Goal: Task Accomplishment & Management: Manage account settings

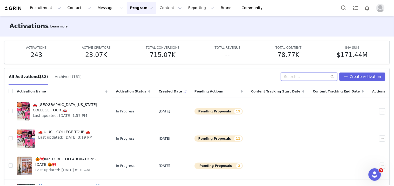
click at [295, 74] on input "text" at bounding box center [309, 77] width 56 height 8
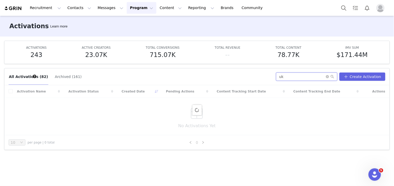
type input "uk"
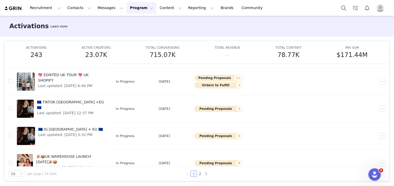
scroll to position [37, 0]
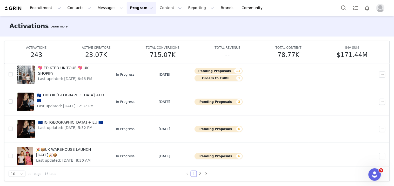
click at [66, 94] on span "🇪🇺 TIKTOK [GEOGRAPHIC_DATA] +EU 🇪🇺" at bounding box center [70, 98] width 67 height 11
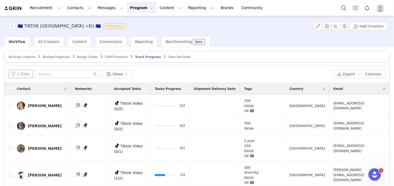
click at [17, 76] on button "1 Filter" at bounding box center [21, 74] width 24 height 8
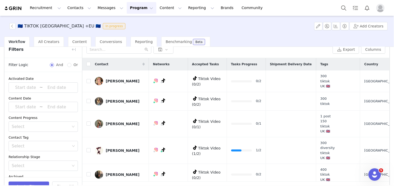
scroll to position [10, 0]
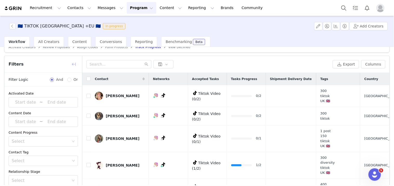
click at [74, 62] on button "button" at bounding box center [74, 64] width 8 height 8
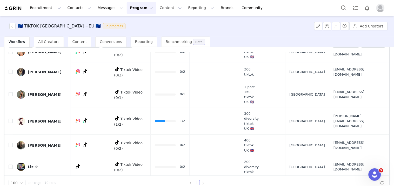
scroll to position [0, 0]
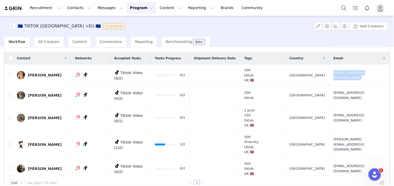
drag, startPoint x: 315, startPoint y: 81, endPoint x: 325, endPoint y: 82, distance: 9.9
click at [329, 82] on td "[EMAIL_ADDRESS][DOMAIN_NAME]" at bounding box center [358, 76] width 58 height 22
copy span "[EMAIL_ADDRESS][DOMAIN_NAME]"
drag, startPoint x: 314, startPoint y: 121, endPoint x: 335, endPoint y: 124, distance: 21.7
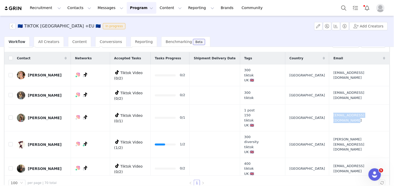
click at [335, 124] on td "[EMAIL_ADDRESS][DOMAIN_NAME]" at bounding box center [358, 118] width 58 height 27
copy span "[EMAIL_ADDRESS][DOMAIN_NAME]"
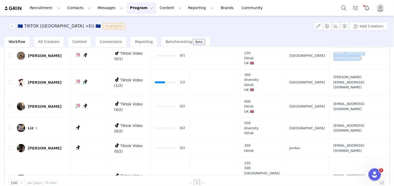
scroll to position [74, 0]
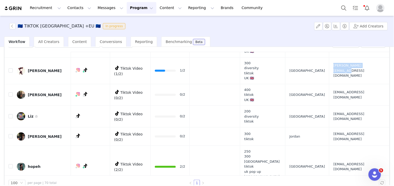
drag, startPoint x: 313, startPoint y: 77, endPoint x: 335, endPoint y: 77, distance: 21.8
click at [335, 77] on td "[PERSON_NAME][EMAIL_ADDRESS][DOMAIN_NAME]" at bounding box center [358, 70] width 58 height 27
copy span "[PERSON_NAME][EMAIL_ADDRESS][DOMAIN_NAME]"
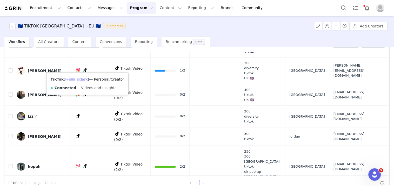
click at [82, 78] on link "@ella_sclark" at bounding box center [76, 79] width 23 height 4
click at [329, 100] on td "[EMAIL_ADDRESS][DOMAIN_NAME]" at bounding box center [358, 95] width 58 height 22
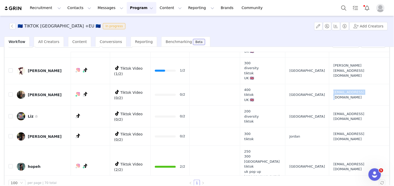
drag, startPoint x: 315, startPoint y: 100, endPoint x: 328, endPoint y: 100, distance: 13.5
click at [329, 100] on td "[EMAIL_ADDRESS][DOMAIN_NAME]" at bounding box center [358, 95] width 58 height 22
copy span "[EMAIL_ADDRESS][DOMAIN_NAME]"
drag, startPoint x: 315, startPoint y: 118, endPoint x: 333, endPoint y: 117, distance: 17.9
click at [333, 117] on tr "Liz ☆ Tiktok Video (0/2) 0/2 200 diversity tiktok [GEOGRAPHIC_DATA] [EMAIL_ADDR…" at bounding box center [196, 117] width 385 height 22
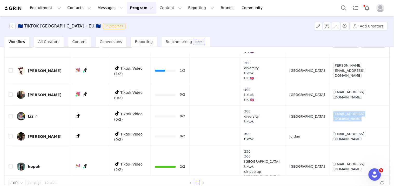
copy tr "[EMAIL_ADDRESS][DOMAIN_NAME]"
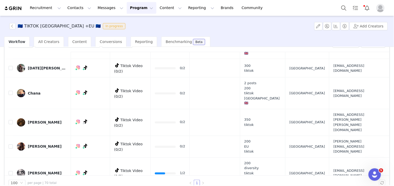
scroll to position [199, 0]
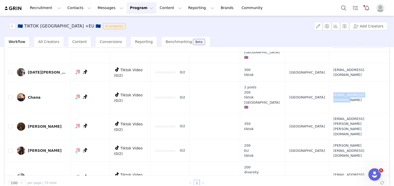
drag, startPoint x: 315, startPoint y: 92, endPoint x: 333, endPoint y: 94, distance: 18.0
click at [333, 94] on td "[EMAIL_ADDRESS][DOMAIN_NAME]" at bounding box center [358, 98] width 58 height 32
copy span "[EMAIL_ADDRESS][DOMAIN_NAME]"
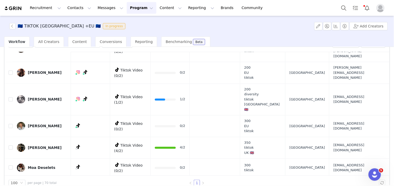
scroll to position [288, 0]
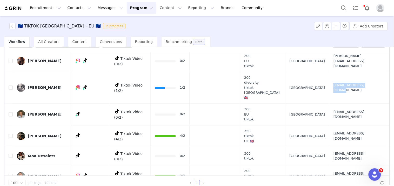
drag, startPoint x: 315, startPoint y: 65, endPoint x: 332, endPoint y: 69, distance: 18.0
click at [332, 72] on td "[EMAIL_ADDRESS][DOMAIN_NAME]" at bounding box center [358, 88] width 58 height 32
copy span "[EMAIL_ADDRESS][DOMAIN_NAME]"
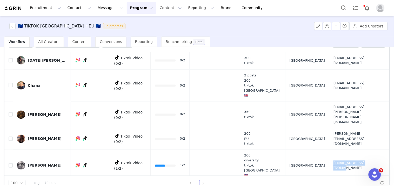
scroll to position [183, 0]
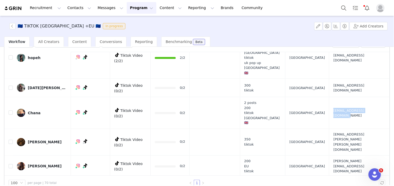
drag, startPoint x: 315, startPoint y: 106, endPoint x: 324, endPoint y: 107, distance: 9.1
click at [329, 107] on td "[EMAIL_ADDRESS][DOMAIN_NAME]" at bounding box center [358, 113] width 58 height 32
copy span "[EMAIL_ADDRESS][DOMAIN_NAME]"
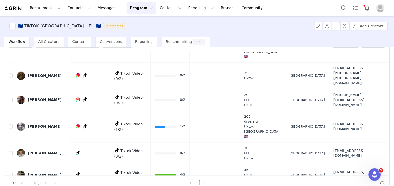
scroll to position [277, 0]
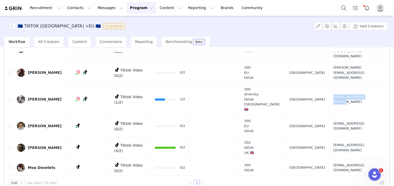
drag, startPoint x: 313, startPoint y: 80, endPoint x: 332, endPoint y: 81, distance: 18.4
click at [332, 84] on td "[EMAIL_ADDRESS][DOMAIN_NAME]" at bounding box center [358, 100] width 58 height 32
copy span "[EMAIL_ADDRESS][DOMAIN_NAME]"
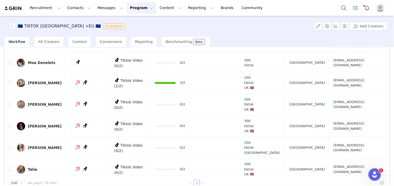
scroll to position [386, 0]
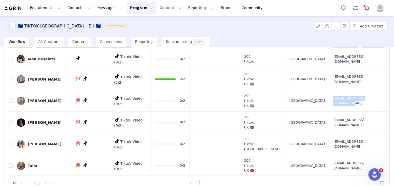
drag, startPoint x: 315, startPoint y: 74, endPoint x: 329, endPoint y: 78, distance: 14.8
click at [329, 90] on td "[EMAIL_ADDRESS][DOMAIN_NAME]" at bounding box center [358, 101] width 58 height 22
drag, startPoint x: 317, startPoint y: 93, endPoint x: 333, endPoint y: 95, distance: 15.5
click at [333, 112] on td "[EMAIL_ADDRESS][DOMAIN_NAME]" at bounding box center [358, 123] width 58 height 22
drag, startPoint x: 314, startPoint y: 118, endPoint x: 334, endPoint y: 117, distance: 19.3
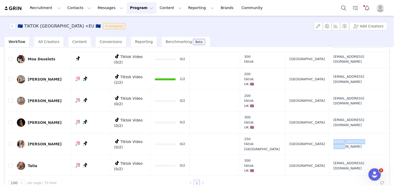
click at [334, 133] on td "[EMAIL_ADDRESS][DOMAIN_NAME]" at bounding box center [358, 144] width 58 height 22
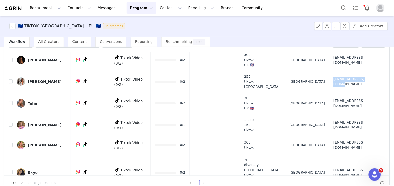
scroll to position [464, 0]
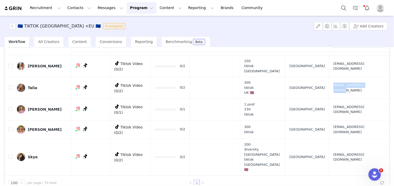
drag, startPoint x: 316, startPoint y: 60, endPoint x: 327, endPoint y: 63, distance: 11.4
click at [329, 77] on td "[EMAIL_ADDRESS][DOMAIN_NAME]" at bounding box center [358, 88] width 58 height 22
drag, startPoint x: 316, startPoint y: 81, endPoint x: 331, endPoint y: 82, distance: 15.4
click at [331, 99] on td "[EMAIL_ADDRESS][DOMAIN_NAME]" at bounding box center [358, 110] width 58 height 22
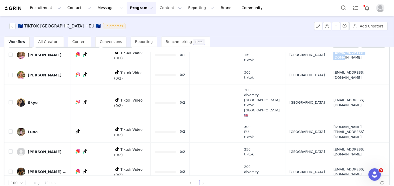
scroll to position [526, 0]
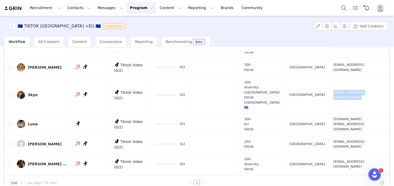
drag, startPoint x: 314, startPoint y: 68, endPoint x: 330, endPoint y: 71, distance: 16.3
click at [330, 77] on td "[EMAIL_ADDRESS][DOMAIN_NAME]" at bounding box center [358, 95] width 58 height 37
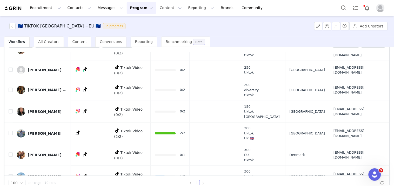
scroll to position [604, 0]
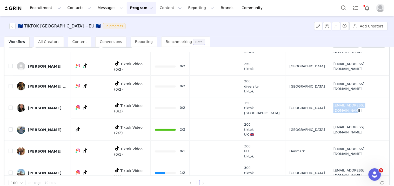
drag, startPoint x: 316, startPoint y: 72, endPoint x: 330, endPoint y: 73, distance: 14.3
click at [330, 97] on td "[EMAIL_ADDRESS][DOMAIN_NAME]" at bounding box center [358, 108] width 58 height 22
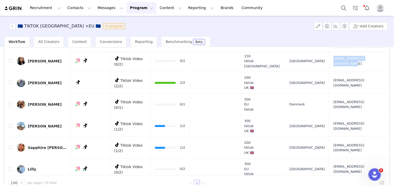
scroll to position [674, 0]
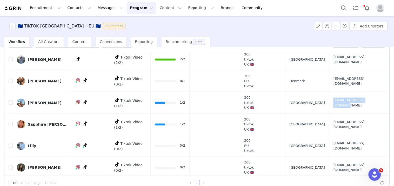
drag, startPoint x: 317, startPoint y: 65, endPoint x: 332, endPoint y: 69, distance: 15.0
click at [332, 92] on td "[EMAIL_ADDRESS][DOMAIN_NAME]" at bounding box center [358, 103] width 58 height 22
drag, startPoint x: 316, startPoint y: 88, endPoint x: 339, endPoint y: 89, distance: 23.1
click at [339, 114] on td "[EMAIL_ADDRESS][DOMAIN_NAME]" at bounding box center [358, 125] width 58 height 22
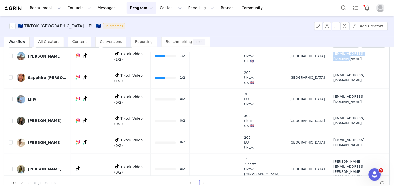
scroll to position [729, 0]
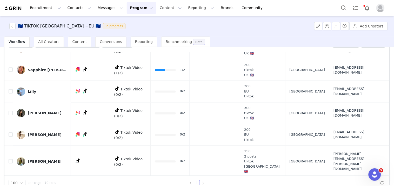
drag, startPoint x: 318, startPoint y: 77, endPoint x: 327, endPoint y: 77, distance: 8.8
click at [329, 103] on td "[EMAIL_ADDRESS][DOMAIN_NAME]" at bounding box center [358, 114] width 58 height 22
drag, startPoint x: 313, startPoint y: 77, endPoint x: 327, endPoint y: 79, distance: 13.6
click at [329, 103] on td "[EMAIL_ADDRESS][DOMAIN_NAME]" at bounding box center [358, 114] width 58 height 22
drag, startPoint x: 316, startPoint y: 122, endPoint x: 336, endPoint y: 123, distance: 20.0
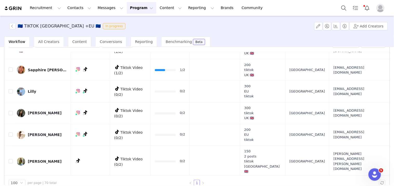
click at [336, 146] on td "[PERSON_NAME][EMAIL_ADDRESS][PERSON_NAME][DOMAIN_NAME]" at bounding box center [358, 162] width 58 height 32
drag, startPoint x: 318, startPoint y: 151, endPoint x: 331, endPoint y: 151, distance: 12.7
drag, startPoint x: 315, startPoint y: 151, endPoint x: 327, endPoint y: 152, distance: 11.8
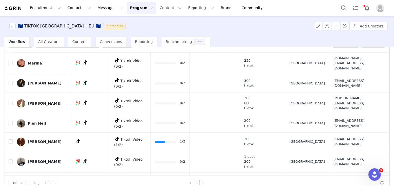
scroll to position [885, 0]
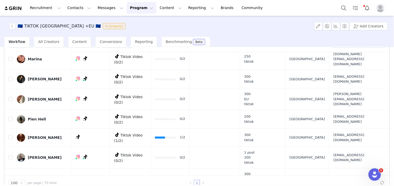
drag, startPoint x: 315, startPoint y: 86, endPoint x: 332, endPoint y: 91, distance: 17.4
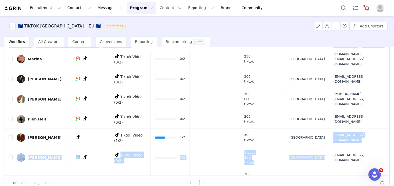
click at [329, 129] on td "[EMAIL_ADDRESS][DOMAIN_NAME]" at bounding box center [358, 138] width 58 height 18
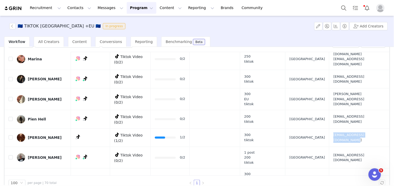
drag, startPoint x: 317, startPoint y: 86, endPoint x: 329, endPoint y: 89, distance: 11.8
click at [329, 129] on td "[EMAIL_ADDRESS][DOMAIN_NAME]" at bounding box center [358, 138] width 58 height 18
drag, startPoint x: 316, startPoint y: 130, endPoint x: 331, endPoint y: 130, distance: 14.8
click at [331, 169] on td "[EMAIL_ADDRESS][DOMAIN_NAME]" at bounding box center [358, 182] width 58 height 27
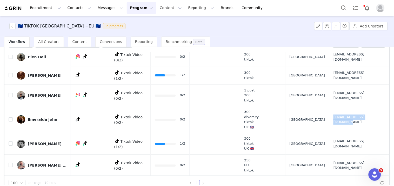
scroll to position [967, 0]
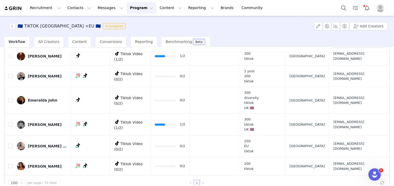
drag, startPoint x: 316, startPoint y: 76, endPoint x: 325, endPoint y: 77, distance: 9.7
click at [329, 114] on td "[EMAIL_ADDRESS][DOMAIN_NAME]" at bounding box center [358, 125] width 58 height 22
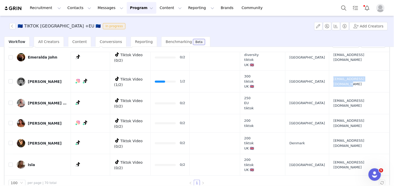
scroll to position [1029, 0]
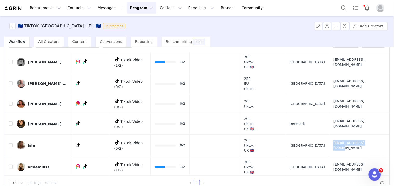
drag, startPoint x: 315, startPoint y: 93, endPoint x: 323, endPoint y: 93, distance: 7.6
click at [329, 135] on td "[EMAIL_ADDRESS][DOMAIN_NAME]" at bounding box center [358, 146] width 58 height 22
drag, startPoint x: 318, startPoint y: 114, endPoint x: 332, endPoint y: 117, distance: 14.2
click at [332, 157] on td "[EMAIL_ADDRESS][DOMAIN_NAME]" at bounding box center [358, 168] width 58 height 22
drag, startPoint x: 316, startPoint y: 117, endPoint x: 327, endPoint y: 117, distance: 11.2
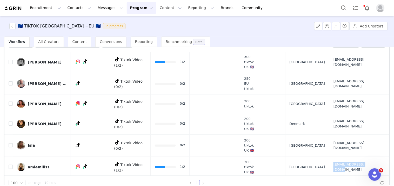
click at [329, 157] on td "[EMAIL_ADDRESS][DOMAIN_NAME]" at bounding box center [358, 168] width 58 height 22
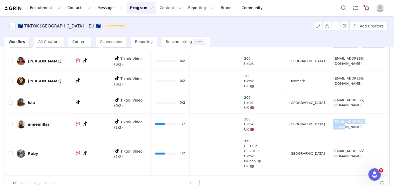
scroll to position [1084, 0]
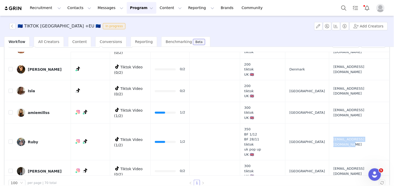
drag, startPoint x: 316, startPoint y: 87, endPoint x: 326, endPoint y: 90, distance: 10.4
click at [329, 124] on td "[EMAIL_ADDRESS][DOMAIN_NAME]" at bounding box center [358, 142] width 58 height 37
drag, startPoint x: 315, startPoint y: 119, endPoint x: 329, endPoint y: 119, distance: 13.3
click at [329, 161] on td "[EMAIL_ADDRESS][DOMAIN_NAME]" at bounding box center [358, 172] width 58 height 22
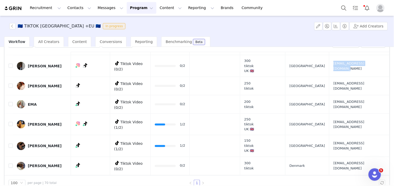
scroll to position [1189, 0]
drag, startPoint x: 315, startPoint y: 68, endPoint x: 328, endPoint y: 70, distance: 12.3
click at [329, 114] on td "[EMAIL_ADDRESS][DOMAIN_NAME]" at bounding box center [358, 125] width 58 height 22
drag, startPoint x: 316, startPoint y: 89, endPoint x: 333, endPoint y: 90, distance: 17.1
click at [333, 136] on td "[EMAIL_ADDRESS][DOMAIN_NAME]" at bounding box center [358, 147] width 58 height 22
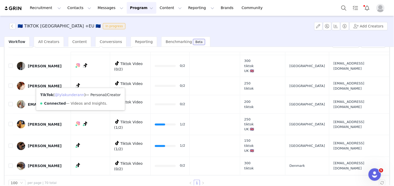
click at [73, 94] on link "@lylakunderann" at bounding box center [70, 95] width 30 height 4
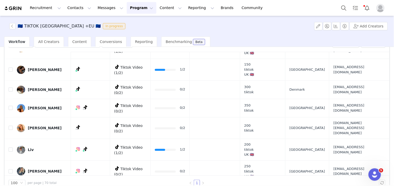
scroll to position [1273, 0]
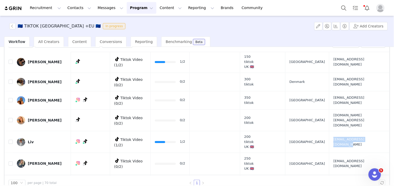
drag, startPoint x: 316, startPoint y: 76, endPoint x: 326, endPoint y: 77, distance: 9.6
click at [329, 132] on td "[EMAIL_ADDRESS][DOMAIN_NAME]" at bounding box center [358, 143] width 58 height 22
drag, startPoint x: 314, startPoint y: 98, endPoint x: 325, endPoint y: 99, distance: 10.5
click at [329, 153] on td "[EMAIL_ADDRESS][DOMAIN_NAME]" at bounding box center [358, 164] width 58 height 22
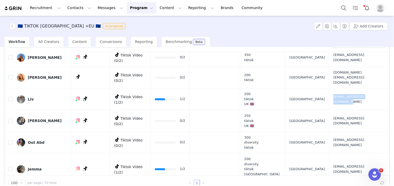
scroll to position [1324, 0]
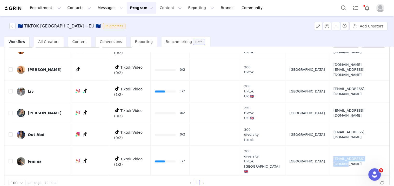
drag, startPoint x: 314, startPoint y: 98, endPoint x: 323, endPoint y: 98, distance: 9.1
click at [329, 146] on td "[EMAIL_ADDRESS][DOMAIN_NAME]" at bounding box center [358, 162] width 58 height 32
drag, startPoint x: 316, startPoint y: 124, endPoint x: 333, endPoint y: 125, distance: 17.4
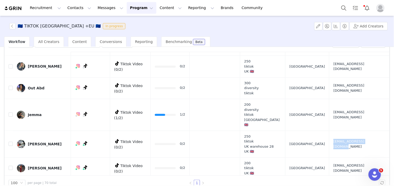
scroll to position [1387, 0]
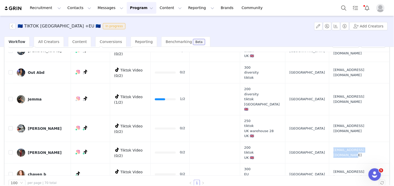
drag, startPoint x: 317, startPoint y: 84, endPoint x: 323, endPoint y: 84, distance: 6.5
click at [329, 142] on td "[EMAIL_ADDRESS][DOMAIN_NAME]" at bounding box center [358, 153] width 58 height 22
drag, startPoint x: 316, startPoint y: 127, endPoint x: 331, endPoint y: 126, distance: 15.1
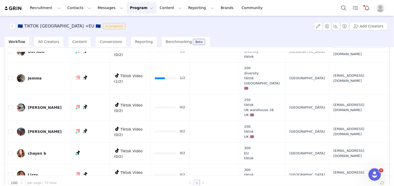
drag, startPoint x: 315, startPoint y: 127, endPoint x: 325, endPoint y: 127, distance: 9.6
drag, startPoint x: 317, startPoint y: 150, endPoint x: 331, endPoint y: 150, distance: 14.0
drag, startPoint x: 315, startPoint y: 171, endPoint x: 324, endPoint y: 171, distance: 9.3
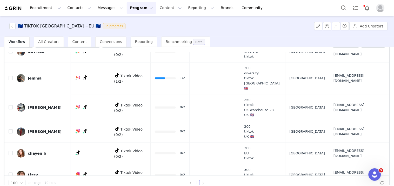
click at [127, 10] on button "Program Program" at bounding box center [142, 8] width 30 height 12
click at [133, 22] on p "Activations" at bounding box center [128, 22] width 20 height 5
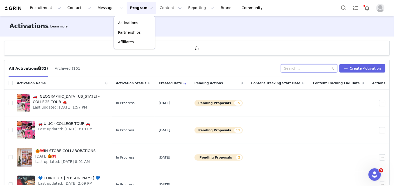
click at [303, 69] on input "text" at bounding box center [309, 68] width 56 height 8
type input "uk"
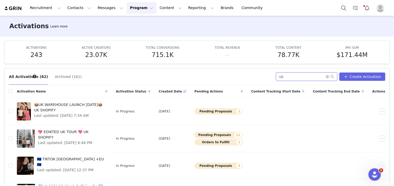
scroll to position [27, 0]
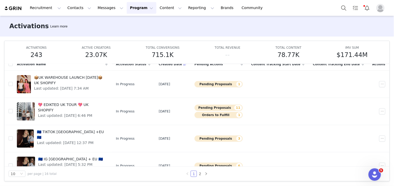
click at [55, 159] on span "🇪🇺 IG [GEOGRAPHIC_DATA] + EU 🇪🇺" at bounding box center [70, 159] width 65 height 5
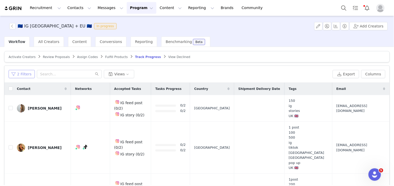
click at [24, 73] on button "2 Filters" at bounding box center [22, 74] width 26 height 8
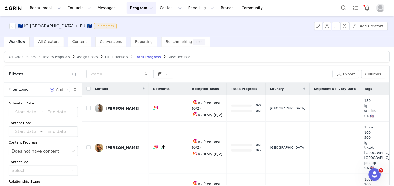
scroll to position [40, 0]
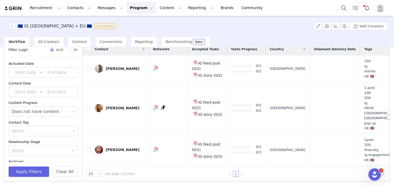
click at [72, 111] on icon "icon: close-circle" at bounding box center [73, 111] width 3 height 3
click at [33, 173] on button "Apply Filters" at bounding box center [29, 172] width 40 height 10
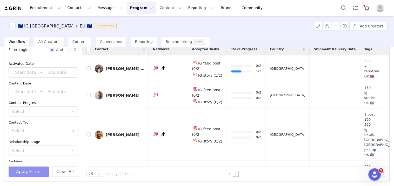
scroll to position [2, 0]
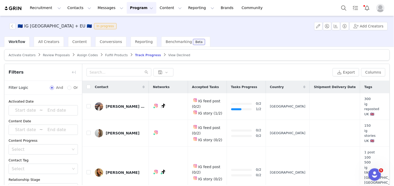
click at [69, 76] on div "Filters" at bounding box center [43, 72] width 78 height 17
click at [73, 71] on button "button" at bounding box center [74, 72] width 8 height 8
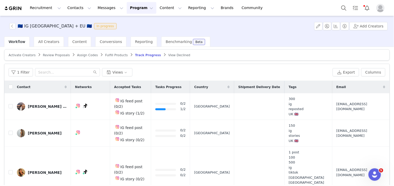
scroll to position [40, 0]
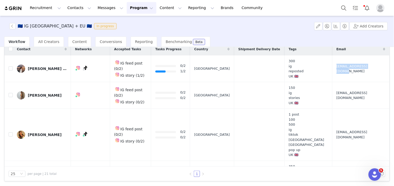
drag, startPoint x: 322, startPoint y: 75, endPoint x: 339, endPoint y: 77, distance: 17.2
click at [339, 77] on td "[EMAIL_ADDRESS][DOMAIN_NAME]" at bounding box center [359, 69] width 55 height 27
drag, startPoint x: 324, startPoint y: 103, endPoint x: 337, endPoint y: 103, distance: 13.0
click at [337, 103] on td "[EMAIL_ADDRESS][DOMAIN_NAME]" at bounding box center [359, 95] width 55 height 27
drag, startPoint x: 325, startPoint y: 141, endPoint x: 342, endPoint y: 140, distance: 17.7
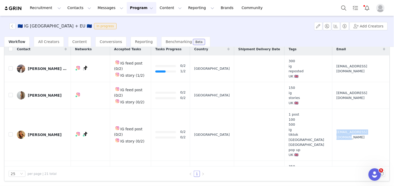
click at [342, 140] on td "[EMAIL_ADDRESS][DOMAIN_NAME]" at bounding box center [359, 135] width 55 height 52
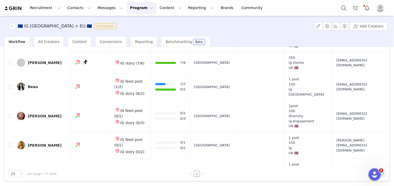
scroll to position [110, 0]
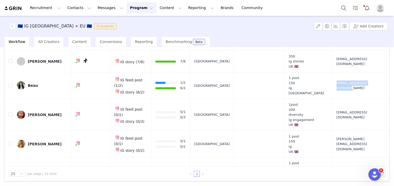
drag, startPoint x: 322, startPoint y: 88, endPoint x: 333, endPoint y: 89, distance: 10.9
click at [333, 89] on td "[EMAIL_ADDRESS][DOMAIN_NAME]" at bounding box center [359, 85] width 55 height 27
click at [33, 84] on div "Beau" at bounding box center [33, 86] width 10 height 4
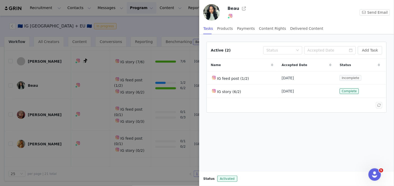
click at [380, 78] on button "button" at bounding box center [379, 78] width 6 height 6
click at [370, 85] on span "Edit Task" at bounding box center [369, 88] width 16 height 6
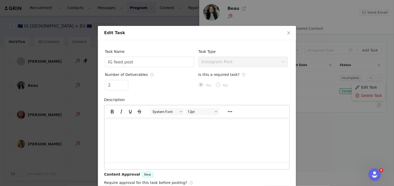
click at [125, 87] on span "Decrease Value" at bounding box center [125, 87] width 5 height 5
type input "1"
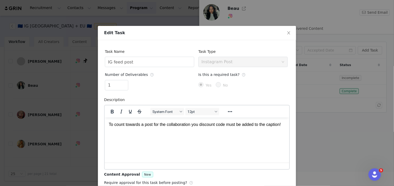
scroll to position [40, 0]
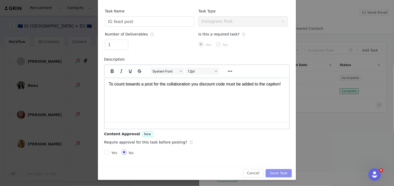
click at [277, 170] on button "Save Task" at bounding box center [279, 174] width 26 height 8
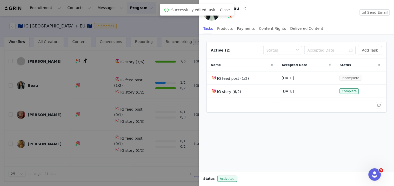
click at [116, 84] on div at bounding box center [197, 93] width 394 height 186
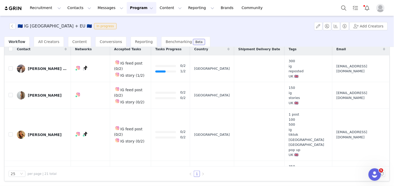
scroll to position [115, 0]
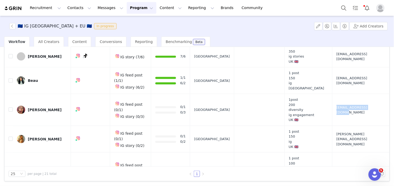
drag, startPoint x: 320, startPoint y: 112, endPoint x: 340, endPoint y: 116, distance: 20.9
click at [340, 116] on tr "[PERSON_NAME] IG feed post (0/1) IG story (0/3) 0/1 0/3 [GEOGRAPHIC_DATA] 1post…" at bounding box center [196, 110] width 385 height 32
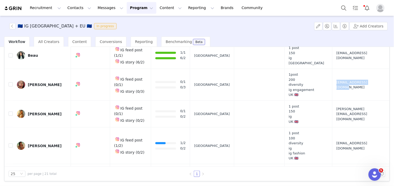
scroll to position [149, 0]
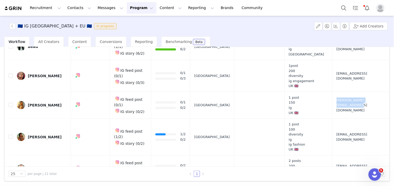
drag, startPoint x: 322, startPoint y: 107, endPoint x: 333, endPoint y: 107, distance: 10.9
click at [333, 107] on td "[PERSON_NAME][EMAIL_ADDRESS][DOMAIN_NAME]" at bounding box center [359, 105] width 55 height 27
drag, startPoint x: 321, startPoint y: 139, endPoint x: 355, endPoint y: 142, distance: 33.6
click at [355, 142] on td "[EMAIL_ADDRESS][DOMAIN_NAME]" at bounding box center [359, 137] width 55 height 37
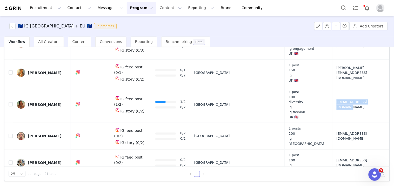
click at [37, 103] on div "[PERSON_NAME]" at bounding box center [45, 105] width 34 height 4
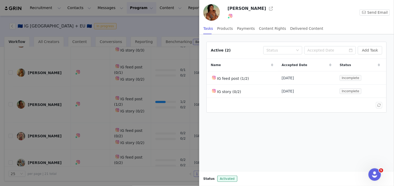
click at [380, 78] on button "button" at bounding box center [379, 78] width 6 height 6
click at [364, 87] on span "Edit Task" at bounding box center [369, 88] width 16 height 6
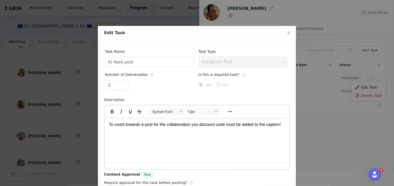
scroll to position [0, 0]
type input "1"
click at [123, 89] on span "Decrease Value" at bounding box center [125, 87] width 5 height 5
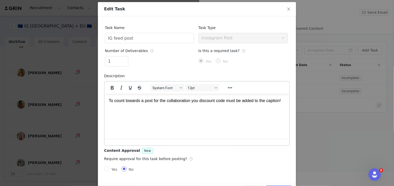
scroll to position [31, 0]
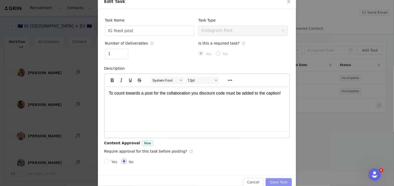
click at [280, 180] on button "Save Task" at bounding box center [279, 183] width 26 height 8
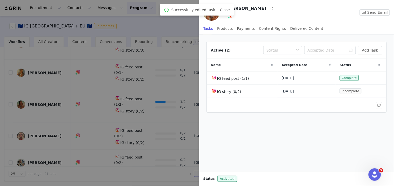
click at [132, 86] on div at bounding box center [197, 93] width 394 height 186
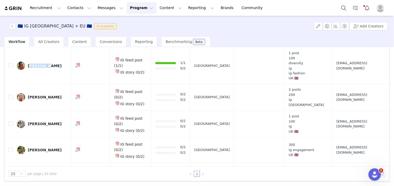
scroll to position [231, 0]
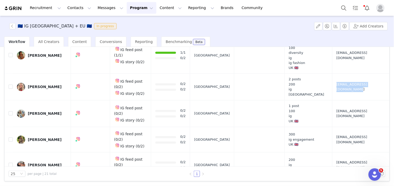
drag, startPoint x: 322, startPoint y: 91, endPoint x: 343, endPoint y: 92, distance: 21.6
click at [343, 92] on td "[EMAIL_ADDRESS][DOMAIN_NAME]" at bounding box center [359, 87] width 55 height 27
drag, startPoint x: 325, startPoint y: 114, endPoint x: 341, endPoint y: 116, distance: 16.7
click at [341, 116] on td "[EMAIL_ADDRESS][DOMAIN_NAME]" at bounding box center [359, 114] width 55 height 27
drag, startPoint x: 323, startPoint y: 139, endPoint x: 339, endPoint y: 139, distance: 15.8
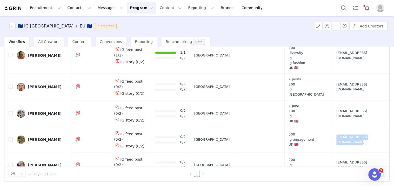
click at [339, 139] on td "[EMAIL_ADDRESS][DOMAIN_NAME]" at bounding box center [359, 139] width 55 height 25
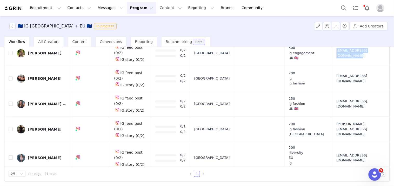
scroll to position [320, 0]
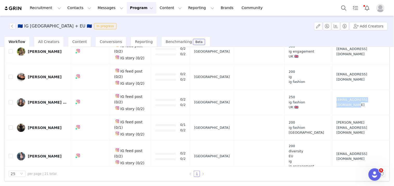
drag, startPoint x: 322, startPoint y: 94, endPoint x: 335, endPoint y: 95, distance: 13.0
click at [335, 95] on td "[EMAIL_ADDRESS][DOMAIN_NAME]" at bounding box center [359, 102] width 55 height 25
drag, startPoint x: 321, startPoint y: 115, endPoint x: 336, endPoint y: 118, distance: 14.6
click at [336, 118] on td "[PERSON_NAME][EMAIL_ADDRESS][DOMAIN_NAME]" at bounding box center [359, 127] width 55 height 25
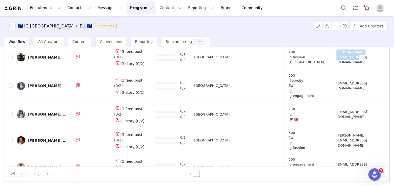
scroll to position [398, 0]
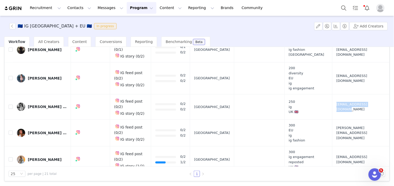
drag, startPoint x: 321, startPoint y: 90, endPoint x: 333, endPoint y: 90, distance: 11.9
click at [333, 94] on td "[EMAIL_ADDRESS][DOMAIN_NAME]" at bounding box center [359, 106] width 55 height 25
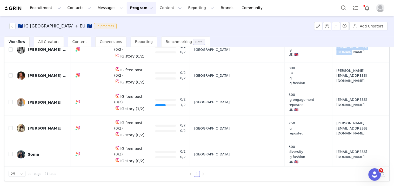
scroll to position [456, 0]
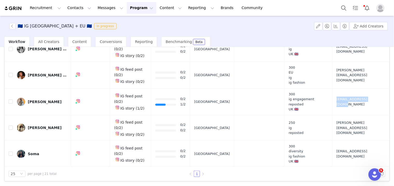
drag, startPoint x: 324, startPoint y: 84, endPoint x: 333, endPoint y: 84, distance: 8.8
click at [333, 89] on td "[EMAIL_ADDRESS][DOMAIN_NAME]" at bounding box center [359, 102] width 55 height 27
drag, startPoint x: 320, startPoint y: 134, endPoint x: 343, endPoint y: 132, distance: 22.7
click at [343, 141] on tr "Soma IG feed post (0/2) IG story (0/2) 0/2 0/2 [GEOGRAPHIC_DATA] 300 diversity …" at bounding box center [196, 154] width 385 height 27
click at [12, 26] on button "button" at bounding box center [12, 26] width 6 height 6
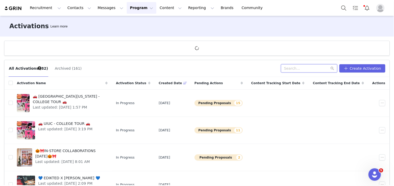
click at [293, 65] on input "text" at bounding box center [309, 68] width 56 height 8
type input "uk"
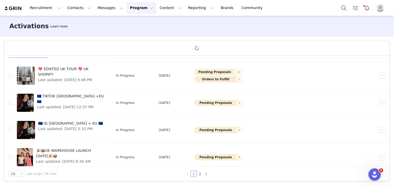
scroll to position [49, 0]
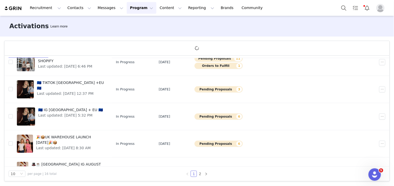
click at [55, 111] on span "🇪🇺 IG [GEOGRAPHIC_DATA] + EU 🇪🇺" at bounding box center [70, 109] width 65 height 5
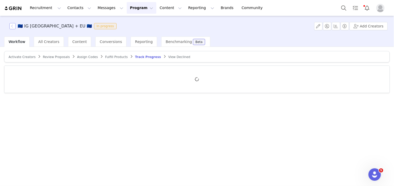
click at [11, 25] on button "button" at bounding box center [12, 26] width 6 height 6
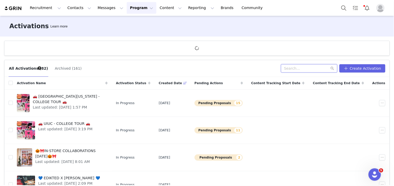
click at [288, 69] on input "text" at bounding box center [309, 68] width 56 height 8
type input "uk ig"
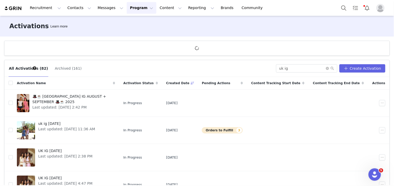
click at [69, 105] on span "Last updated: [DATE] 2:42 PM" at bounding box center [71, 107] width 79 height 5
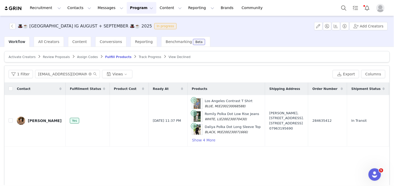
click at [139, 58] on span "Track Progress" at bounding box center [150, 57] width 22 height 4
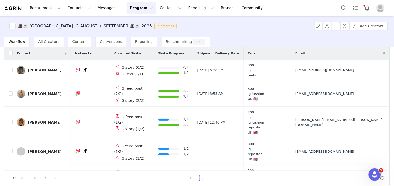
scroll to position [5, 0]
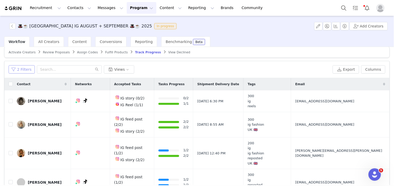
click at [31, 72] on button "2 Filters" at bounding box center [22, 69] width 26 height 8
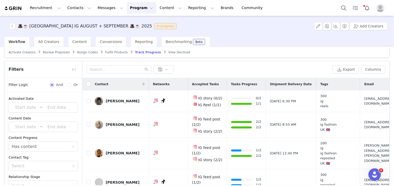
click at [72, 145] on icon "icon: close-circle" at bounding box center [73, 146] width 3 height 3
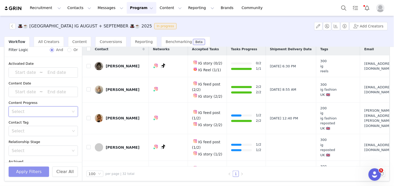
click at [30, 172] on button "Apply Filters" at bounding box center [29, 172] width 40 height 10
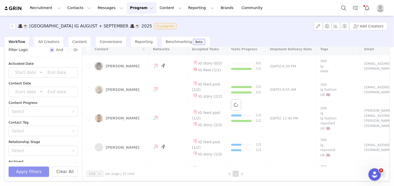
scroll to position [0, 0]
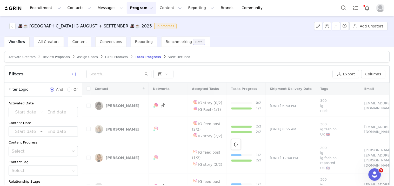
click at [71, 73] on button "button" at bounding box center [74, 74] width 8 height 8
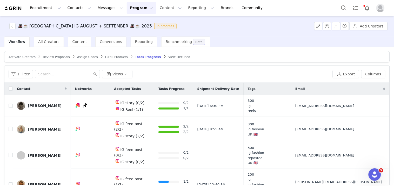
scroll to position [40, 0]
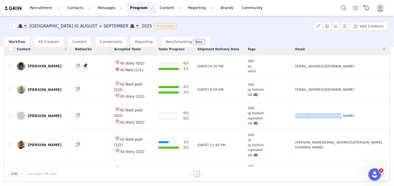
drag, startPoint x: 313, startPoint y: 120, endPoint x: 322, endPoint y: 121, distance: 9.4
click at [322, 121] on td "[EMAIL_ADDRESS][DOMAIN_NAME]" at bounding box center [339, 116] width 96 height 27
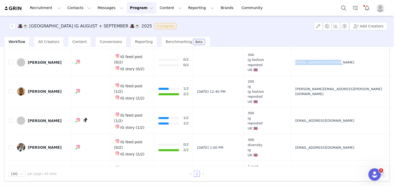
scroll to position [75, 0]
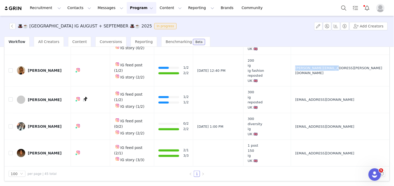
drag, startPoint x: 314, startPoint y: 77, endPoint x: 331, endPoint y: 76, distance: 17.2
click at [331, 76] on td "[PERSON_NAME][EMAIL_ADDRESS][PERSON_NAME][DOMAIN_NAME]" at bounding box center [339, 71] width 96 height 32
drag, startPoint x: 313, startPoint y: 104, endPoint x: 334, endPoint y: 100, distance: 21.1
click at [334, 100] on td "[EMAIL_ADDRESS][DOMAIN_NAME]" at bounding box center [339, 100] width 96 height 27
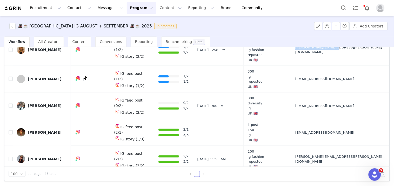
scroll to position [102, 0]
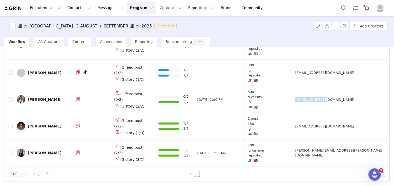
drag, startPoint x: 310, startPoint y: 107, endPoint x: 327, endPoint y: 106, distance: 16.6
click at [327, 106] on td "[EMAIL_ADDRESS][DOMAIN_NAME]" at bounding box center [339, 99] width 96 height 27
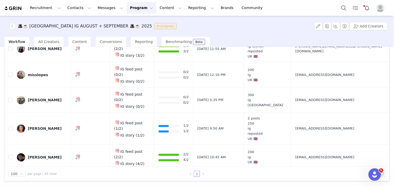
scroll to position [209, 0]
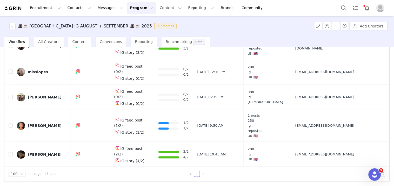
drag, startPoint x: 313, startPoint y: 73, endPoint x: 321, endPoint y: 73, distance: 8.3
click at [321, 73] on td "[EMAIL_ADDRESS][DOMAIN_NAME]" at bounding box center [339, 71] width 96 height 25
drag, startPoint x: 308, startPoint y: 90, endPoint x: 329, endPoint y: 94, distance: 21.4
click at [329, 94] on tr "[PERSON_NAME] IG feed post (0/2) IG story (0/2) 0/2 0/2 [DATE] 5:35 PM 300 ig u…" at bounding box center [196, 97] width 385 height 25
drag, startPoint x: 317, startPoint y: 124, endPoint x: 313, endPoint y: 119, distance: 6.3
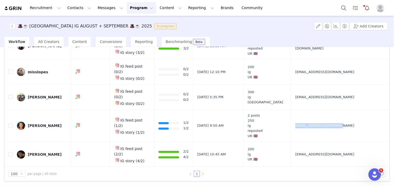
click at [313, 119] on td "[EMAIL_ADDRESS][DOMAIN_NAME]" at bounding box center [339, 126] width 96 height 32
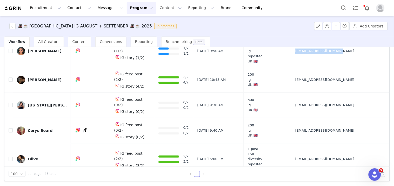
scroll to position [299, 0]
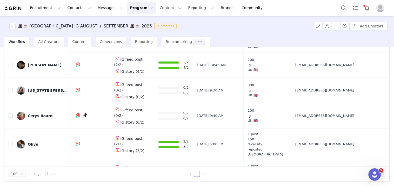
drag, startPoint x: 312, startPoint y: 78, endPoint x: 324, endPoint y: 81, distance: 12.5
click at [324, 81] on td "[EMAIL_ADDRESS][DOMAIN_NAME]" at bounding box center [339, 90] width 96 height 25
drag, startPoint x: 311, startPoint y: 103, endPoint x: 322, endPoint y: 101, distance: 11.5
click at [322, 103] on td "[EMAIL_ADDRESS][DOMAIN_NAME]" at bounding box center [339, 115] width 96 height 25
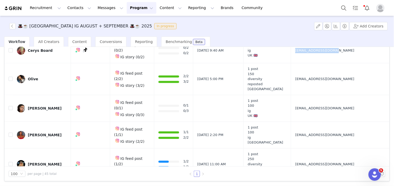
scroll to position [391, 0]
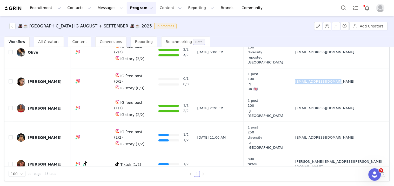
drag, startPoint x: 312, startPoint y: 64, endPoint x: 321, endPoint y: 66, distance: 9.0
click at [321, 68] on td "[EMAIL_ADDRESS][DOMAIN_NAME]" at bounding box center [339, 81] width 96 height 27
drag, startPoint x: 310, startPoint y: 118, endPoint x: 329, endPoint y: 123, distance: 19.8
click at [329, 123] on td "[EMAIL_ADDRESS][DOMAIN_NAME]" at bounding box center [339, 138] width 96 height 32
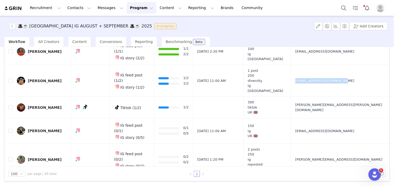
scroll to position [460, 0]
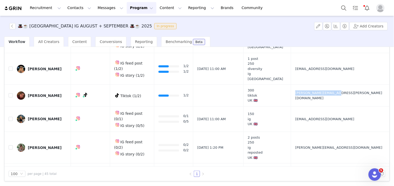
drag, startPoint x: 315, startPoint y: 79, endPoint x: 312, endPoint y: 76, distance: 3.9
click at [312, 85] on td "[PERSON_NAME][EMAIL_ADDRESS][PERSON_NAME][DOMAIN_NAME]" at bounding box center [339, 96] width 96 height 22
drag, startPoint x: 314, startPoint y: 100, endPoint x: 324, endPoint y: 100, distance: 9.9
click at [324, 106] on td "[EMAIL_ADDRESS][DOMAIN_NAME]" at bounding box center [339, 118] width 96 height 25
drag, startPoint x: 312, startPoint y: 131, endPoint x: 325, endPoint y: 131, distance: 13.0
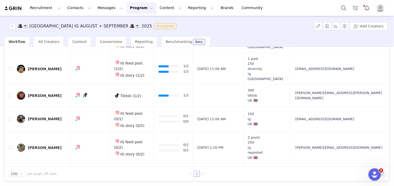
click at [325, 132] on td "[PERSON_NAME][EMAIL_ADDRESS][DOMAIN_NAME]" at bounding box center [339, 148] width 96 height 32
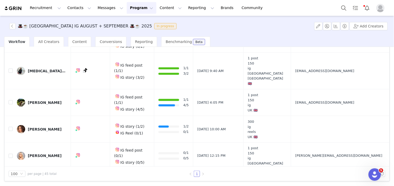
scroll to position [656, 0]
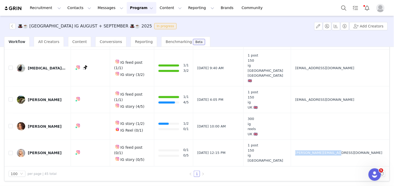
drag, startPoint x: 315, startPoint y: 123, endPoint x: 311, endPoint y: 117, distance: 7.1
click at [311, 140] on td "[PERSON_NAME][EMAIL_ADDRESS][DOMAIN_NAME]" at bounding box center [339, 153] width 96 height 27
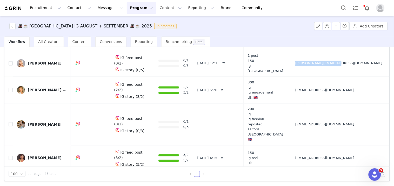
scroll to position [752, 0]
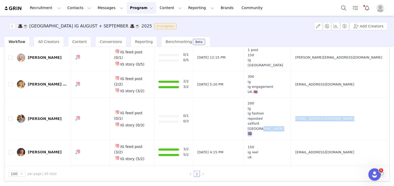
drag, startPoint x: 309, startPoint y: 87, endPoint x: 325, endPoint y: 87, distance: 16.1
click at [325, 98] on tr "[PERSON_NAME] IG feed post (0/1) IG story (0/3) 0/1 0/3 200 ig ig fashion repos…" at bounding box center [196, 119] width 385 height 42
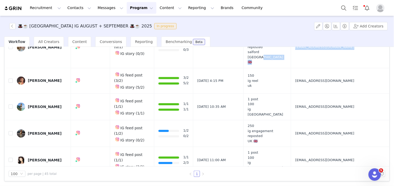
scroll to position [847, 0]
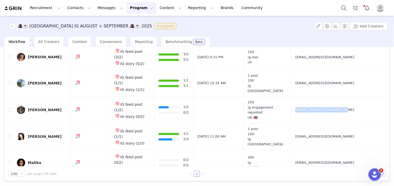
drag, startPoint x: 313, startPoint y: 71, endPoint x: 321, endPoint y: 71, distance: 7.8
click at [321, 97] on td "[EMAIL_ADDRESS][DOMAIN_NAME]" at bounding box center [339, 110] width 96 height 27
drag, startPoint x: 317, startPoint y: 120, endPoint x: 313, endPoint y: 114, distance: 6.9
click at [313, 150] on td "[EMAIL_ADDRESS][DOMAIN_NAME]" at bounding box center [339, 162] width 96 height 25
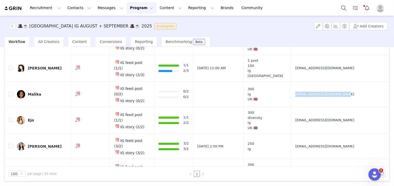
scroll to position [928, 0]
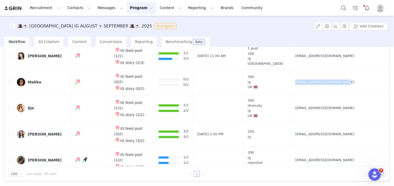
drag, startPoint x: 312, startPoint y: 113, endPoint x: 318, endPoint y: 112, distance: 6.3
click at [318, 147] on td "[EMAIL_ADDRESS][DOMAIN_NAME]" at bounding box center [339, 160] width 96 height 27
drag, startPoint x: 310, startPoint y: 131, endPoint x: 329, endPoint y: 135, distance: 19.0
click at [329, 174] on td "[EMAIL_ADDRESS][DOMAIN_NAME]" at bounding box center [339, 186] width 96 height 25
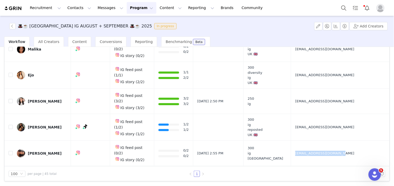
scroll to position [979, 0]
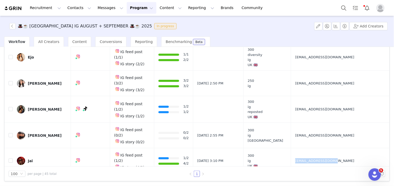
drag, startPoint x: 312, startPoint y: 99, endPoint x: 331, endPoint y: 106, distance: 20.0
click at [331, 148] on td "[EMAIL_ADDRESS][DOMAIN_NAME]" at bounding box center [339, 160] width 96 height 25
drag, startPoint x: 315, startPoint y: 132, endPoint x: 313, endPoint y: 127, distance: 5.4
click at [313, 174] on td "[EMAIL_ADDRESS][DOMAIN_NAME]" at bounding box center [339, 187] width 96 height 27
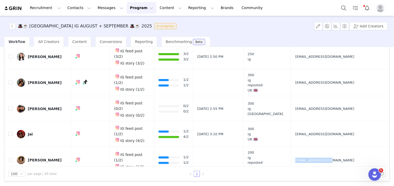
scroll to position [1050, 0]
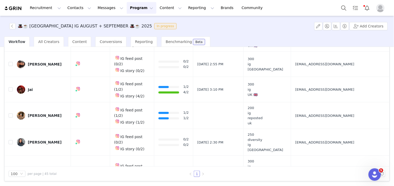
click at [314, 129] on td "[EMAIL_ADDRESS][DOMAIN_NAME]" at bounding box center [339, 142] width 96 height 27
drag, startPoint x: 316, startPoint y: 83, endPoint x: 313, endPoint y: 81, distance: 3.6
click at [313, 129] on td "[EMAIL_ADDRESS][DOMAIN_NAME]" at bounding box center [339, 142] width 96 height 27
drag, startPoint x: 309, startPoint y: 114, endPoint x: 319, endPoint y: 113, distance: 10.2
click at [319, 156] on tr "[PERSON_NAME] State IG feed post (0/2) IG story (1/2) 0/2 1/2 300 ig liverpool …" at bounding box center [196, 172] width 385 height 32
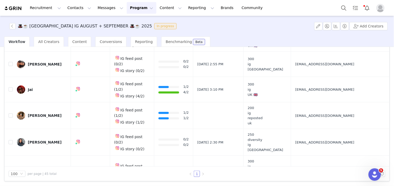
drag, startPoint x: 313, startPoint y: 138, endPoint x: 335, endPoint y: 142, distance: 22.9
drag, startPoint x: 312, startPoint y: 160, endPoint x: 326, endPoint y: 160, distance: 14.0
click at [11, 25] on button "button" at bounding box center [12, 26] width 6 height 6
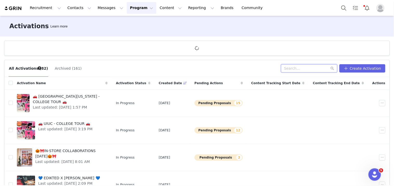
click at [312, 66] on input "text" at bounding box center [309, 68] width 56 height 8
type input "uk"
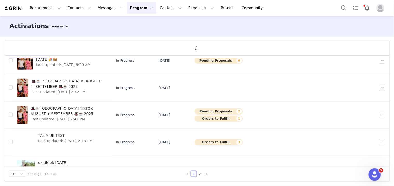
scroll to position [128, 0]
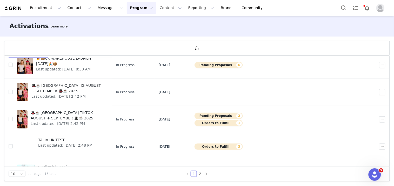
click at [105, 113] on span "🎩☕️ [GEOGRAPHIC_DATA] TIKTOK AUGUST + SEPTEMBER 🎩☕️ 2025" at bounding box center [68, 115] width 74 height 11
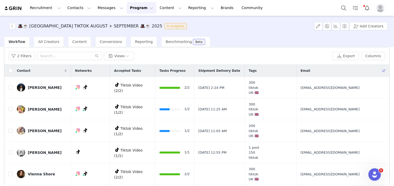
scroll to position [6, 0]
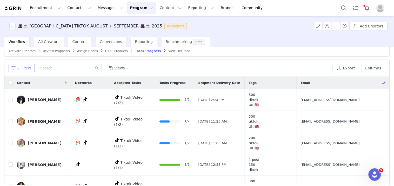
click at [27, 71] on button "2 Filters" at bounding box center [22, 68] width 26 height 8
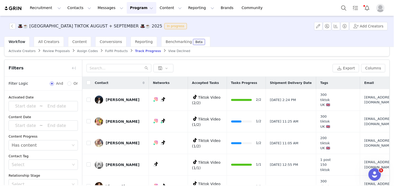
click at [72, 147] on icon "icon: down" at bounding box center [73, 146] width 3 height 4
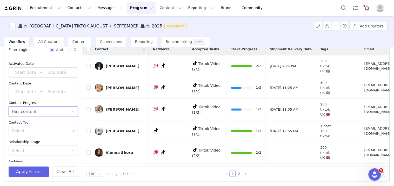
click at [72, 111] on icon "icon: close-circle" at bounding box center [73, 111] width 3 height 3
click at [32, 173] on button "Apply Filters" at bounding box center [29, 172] width 40 height 10
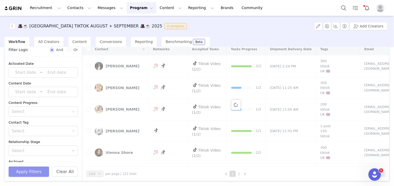
scroll to position [1, 0]
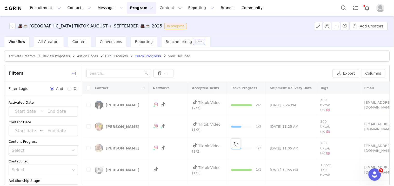
click at [72, 73] on button "button" at bounding box center [74, 73] width 8 height 8
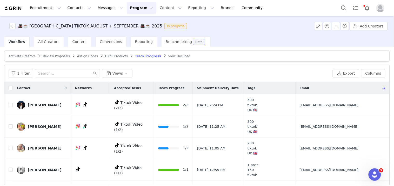
scroll to position [30, 0]
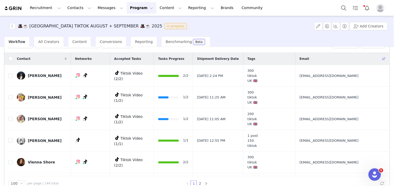
drag, startPoint x: 394, startPoint y: 106, endPoint x: 254, endPoint y: 42, distance: 153.0
click at [254, 42] on div "Workflow All Creators Content Conversions Reporting Benchmarking Beta" at bounding box center [199, 42] width 390 height 10
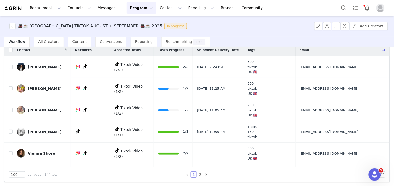
scroll to position [40, 0]
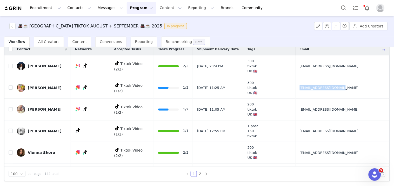
drag, startPoint x: 312, startPoint y: 93, endPoint x: 323, endPoint y: 93, distance: 11.7
click at [323, 93] on td "[EMAIL_ADDRESS][DOMAIN_NAME]" at bounding box center [341, 88] width 92 height 22
drag, startPoint x: 312, startPoint y: 115, endPoint x: 322, endPoint y: 115, distance: 10.4
click at [322, 115] on td "[EMAIL_ADDRESS][DOMAIN_NAME]" at bounding box center [341, 110] width 92 height 22
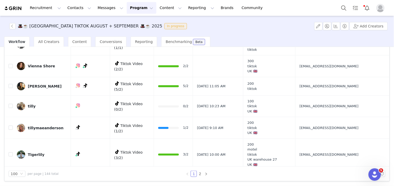
scroll to position [112, 0]
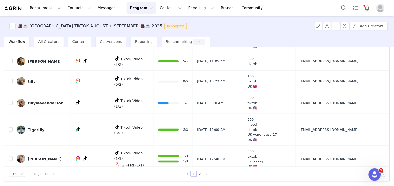
drag, startPoint x: 310, startPoint y: 87, endPoint x: 328, endPoint y: 87, distance: 17.7
click at [328, 87] on td "[EMAIL_ADDRESS][DOMAIN_NAME]" at bounding box center [341, 82] width 92 height 22
drag, startPoint x: 314, startPoint y: 107, endPoint x: 322, endPoint y: 107, distance: 8.3
click at [322, 107] on td "[EMAIL_ADDRESS][DOMAIN_NAME]" at bounding box center [341, 103] width 92 height 22
drag, startPoint x: 309, startPoint y: 107, endPoint x: 323, endPoint y: 107, distance: 14.0
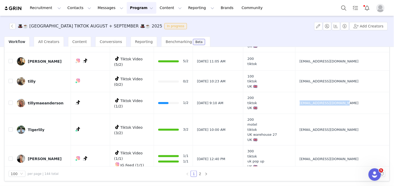
click at [323, 107] on td "[EMAIL_ADDRESS][DOMAIN_NAME]" at bounding box center [341, 103] width 92 height 22
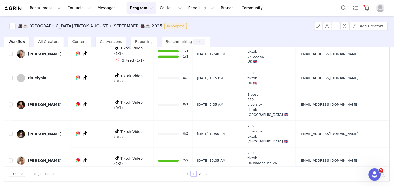
scroll to position [223, 0]
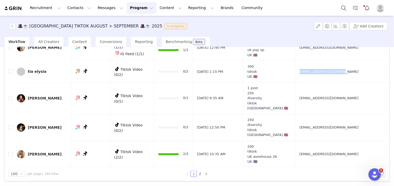
drag, startPoint x: 312, startPoint y: 77, endPoint x: 323, endPoint y: 77, distance: 11.4
click at [323, 77] on td "[EMAIL_ADDRESS][DOMAIN_NAME]" at bounding box center [341, 72] width 92 height 22
drag, startPoint x: 312, startPoint y: 105, endPoint x: 323, endPoint y: 106, distance: 11.8
click at [323, 106] on td "[EMAIL_ADDRESS][DOMAIN_NAME]" at bounding box center [341, 99] width 92 height 32
drag, startPoint x: 307, startPoint y: 132, endPoint x: 330, endPoint y: 133, distance: 23.4
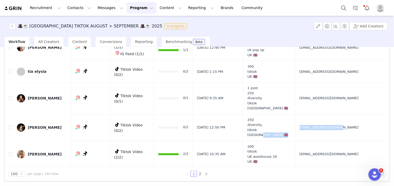
click at [330, 133] on tr "[PERSON_NAME] Tiktok Video (0/2) 0/2 [DATE] 12:50 PM 250 diversity tiktok UK 🇬🇧…" at bounding box center [196, 127] width 385 height 27
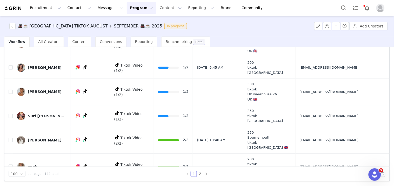
scroll to position [341, 0]
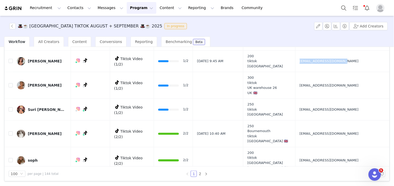
drag, startPoint x: 312, startPoint y: 66, endPoint x: 325, endPoint y: 68, distance: 13.6
click at [325, 68] on td "[EMAIL_ADDRESS][DOMAIN_NAME]" at bounding box center [341, 61] width 92 height 22
drag, startPoint x: 310, startPoint y: 93, endPoint x: 324, endPoint y: 92, distance: 13.8
click at [324, 92] on td "[EMAIL_ADDRESS][DOMAIN_NAME]" at bounding box center [341, 85] width 92 height 27
drag, startPoint x: 310, startPoint y: 113, endPoint x: 344, endPoint y: 113, distance: 33.7
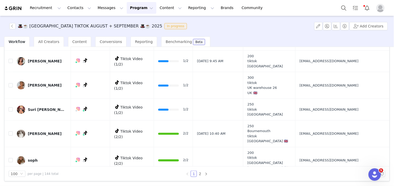
click at [344, 113] on td "[EMAIL_ADDRESS][DOMAIN_NAME]" at bounding box center [341, 110] width 92 height 22
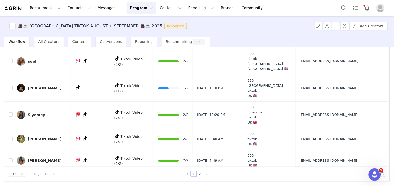
scroll to position [446, 0]
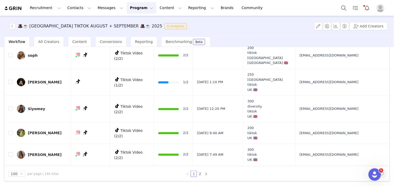
drag, startPoint x: 314, startPoint y: 86, endPoint x: 311, endPoint y: 84, distance: 3.3
click at [311, 84] on td "[EMAIL_ADDRESS][DOMAIN_NAME]" at bounding box center [341, 82] width 92 height 27
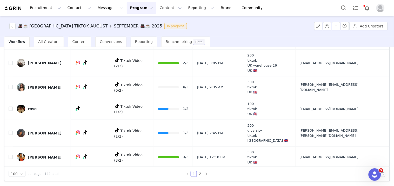
scroll to position [638, 0]
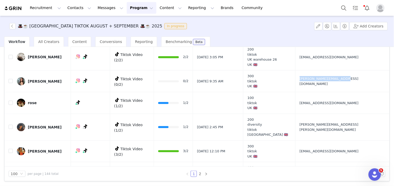
drag, startPoint x: 310, startPoint y: 84, endPoint x: 320, endPoint y: 87, distance: 10.2
click at [320, 87] on td "[PERSON_NAME][EMAIL_ADDRESS][DOMAIN_NAME]" at bounding box center [341, 82] width 92 height 22
drag, startPoint x: 313, startPoint y: 107, endPoint x: 321, endPoint y: 107, distance: 7.8
click at [321, 107] on td "[EMAIL_ADDRESS][DOMAIN_NAME]" at bounding box center [341, 103] width 92 height 22
drag, startPoint x: 312, startPoint y: 134, endPoint x: 331, endPoint y: 133, distance: 19.8
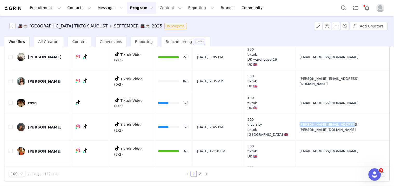
click at [331, 133] on td "[PERSON_NAME][EMAIL_ADDRESS][PERSON_NAME][DOMAIN_NAME]" at bounding box center [341, 127] width 92 height 27
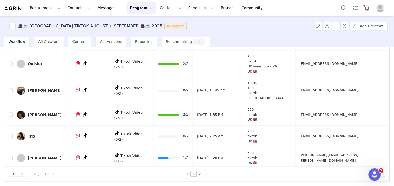
scroll to position [769, 0]
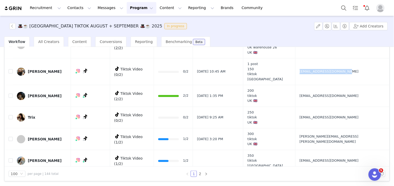
drag, startPoint x: 312, startPoint y: 77, endPoint x: 324, endPoint y: 77, distance: 11.7
click at [324, 77] on td "[EMAIL_ADDRESS][DOMAIN_NAME]" at bounding box center [341, 72] width 92 height 27
drag, startPoint x: 310, startPoint y: 120, endPoint x: 321, endPoint y: 124, distance: 11.1
click at [321, 124] on td "[EMAIL_ADDRESS][DOMAIN_NAME]" at bounding box center [341, 118] width 92 height 22
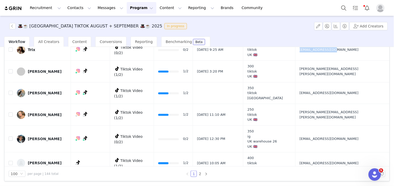
scroll to position [843, 0]
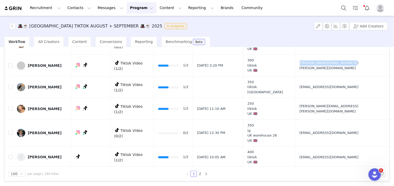
drag, startPoint x: 312, startPoint y: 70, endPoint x: 327, endPoint y: 70, distance: 15.1
click at [327, 70] on td "[PERSON_NAME][EMAIL_ADDRESS][PERSON_NAME][DOMAIN_NAME]" at bounding box center [341, 66] width 92 height 22
drag, startPoint x: 312, startPoint y: 90, endPoint x: 328, endPoint y: 91, distance: 15.9
click at [328, 91] on td "[EMAIL_ADDRESS][DOMAIN_NAME]" at bounding box center [341, 87] width 92 height 22
drag, startPoint x: 314, startPoint y: 116, endPoint x: 320, endPoint y: 115, distance: 6.8
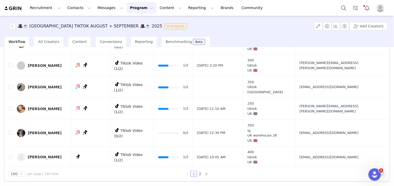
click at [320, 115] on td "[PERSON_NAME][EMAIL_ADDRESS][PERSON_NAME][DOMAIN_NAME]" at bounding box center [341, 109] width 92 height 22
drag, startPoint x: 312, startPoint y: 112, endPoint x: 321, endPoint y: 113, distance: 9.0
click at [321, 113] on td "[PERSON_NAME][EMAIL_ADDRESS][PERSON_NAME][DOMAIN_NAME]" at bounding box center [341, 109] width 92 height 22
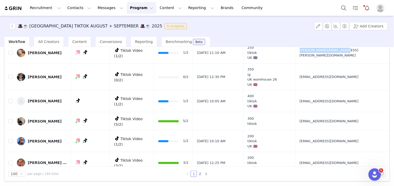
scroll to position [917, 0]
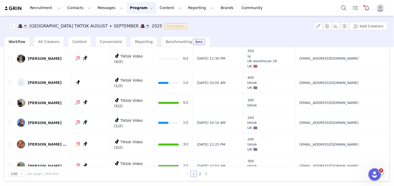
drag, startPoint x: 310, startPoint y: 65, endPoint x: 321, endPoint y: 65, distance: 10.4
click at [321, 65] on td "[EMAIL_ADDRESS][DOMAIN_NAME]" at bounding box center [341, 58] width 92 height 27
drag, startPoint x: 312, startPoint y: 88, endPoint x: 318, endPoint y: 88, distance: 5.7
click at [318, 88] on td "[EMAIL_ADDRESS][DOMAIN_NAME]" at bounding box center [341, 83] width 92 height 22
drag, startPoint x: 312, startPoint y: 126, endPoint x: 323, endPoint y: 126, distance: 11.2
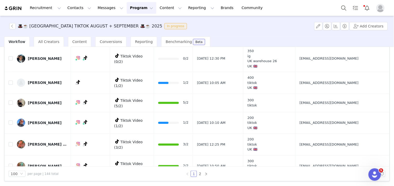
click at [323, 126] on td "[EMAIL_ADDRESS][DOMAIN_NAME]" at bounding box center [341, 123] width 92 height 22
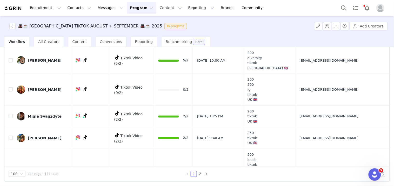
scroll to position [1060, 0]
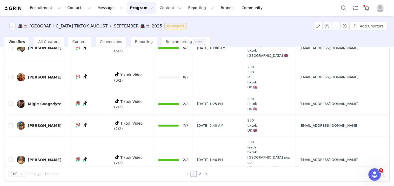
drag, startPoint x: 311, startPoint y: 82, endPoint x: 326, endPoint y: 82, distance: 15.1
click at [326, 82] on td "[EMAIL_ADDRESS][DOMAIN_NAME]" at bounding box center [341, 78] width 92 height 32
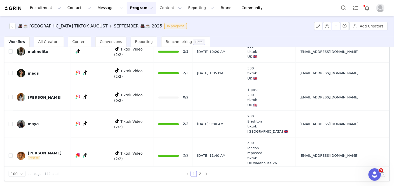
scroll to position [1208, 0]
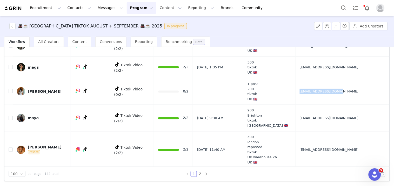
drag, startPoint x: 315, startPoint y: 94, endPoint x: 312, endPoint y: 87, distance: 7.1
click at [312, 87] on td "[EMAIL_ADDRESS][DOMAIN_NAME]" at bounding box center [341, 91] width 92 height 27
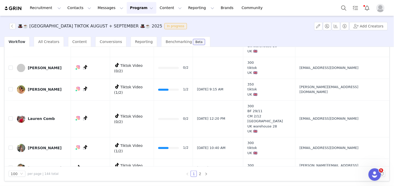
scroll to position [1314, 0]
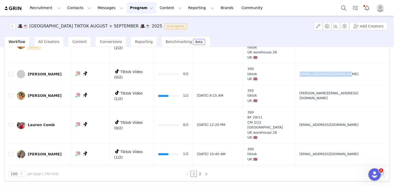
drag, startPoint x: 312, startPoint y: 71, endPoint x: 321, endPoint y: 72, distance: 8.9
click at [321, 72] on td "[EMAIL_ADDRESS][DOMAIN_NAME]" at bounding box center [341, 74] width 92 height 22
drag, startPoint x: 311, startPoint y: 95, endPoint x: 319, endPoint y: 94, distance: 7.8
click at [319, 94] on td "[PERSON_NAME][EMAIL_ADDRESS][DOMAIN_NAME]" at bounding box center [341, 96] width 92 height 22
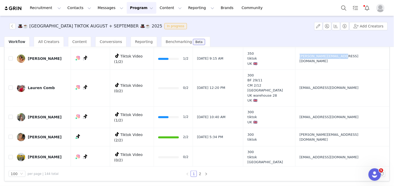
scroll to position [1357, 0]
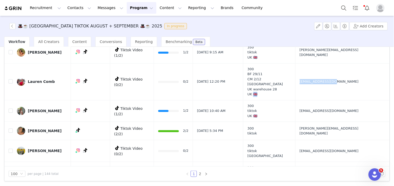
drag, startPoint x: 308, startPoint y: 86, endPoint x: 319, endPoint y: 86, distance: 10.4
click at [319, 86] on tr "Lauren Comb Tiktok Video (0/2) 0/2 [DATE] 12:20 PM 300 BF 29/11 CM 2/12 [GEOGRA…" at bounding box center [196, 81] width 385 height 37
drag, startPoint x: 309, startPoint y: 112, endPoint x: 325, endPoint y: 112, distance: 15.8
click at [325, 112] on td "[EMAIL_ADDRESS][DOMAIN_NAME]" at bounding box center [341, 111] width 92 height 22
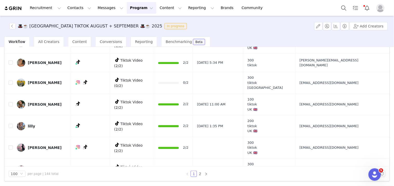
scroll to position [1432, 0]
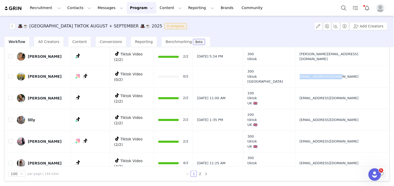
drag, startPoint x: 312, startPoint y: 79, endPoint x: 320, endPoint y: 79, distance: 8.3
click at [320, 79] on td "[EMAIL_ADDRESS][DOMAIN_NAME]" at bounding box center [341, 77] width 92 height 22
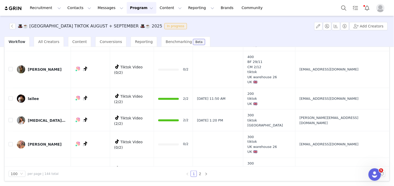
scroll to position [1667, 0]
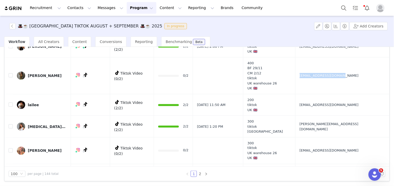
drag, startPoint x: 312, startPoint y: 79, endPoint x: 322, endPoint y: 79, distance: 9.6
click at [322, 79] on td "[EMAIL_ADDRESS][DOMAIN_NAME]" at bounding box center [341, 75] width 92 height 37
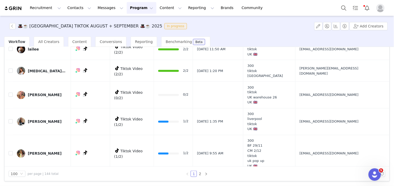
scroll to position [1729, 0]
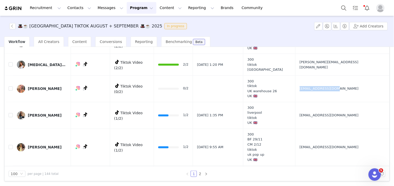
drag, startPoint x: 313, startPoint y: 91, endPoint x: 319, endPoint y: 91, distance: 6.0
click at [319, 91] on td "[EMAIL_ADDRESS][DOMAIN_NAME]" at bounding box center [341, 89] width 92 height 27
drag, startPoint x: 312, startPoint y: 119, endPoint x: 321, endPoint y: 118, distance: 8.9
click at [321, 118] on td "[EMAIL_ADDRESS][DOMAIN_NAME]" at bounding box center [341, 115] width 92 height 27
click at [12, 87] on input "checkbox" at bounding box center [11, 89] width 4 height 4
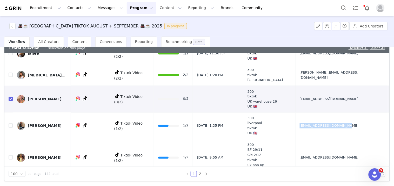
click at [9, 97] on input "checkbox" at bounding box center [11, 99] width 4 height 4
checkbox input "false"
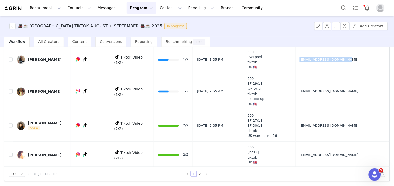
scroll to position [1798, 0]
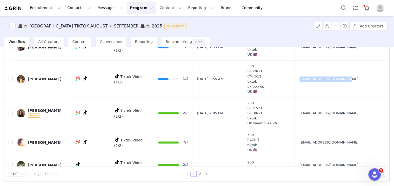
drag, startPoint x: 308, startPoint y: 79, endPoint x: 336, endPoint y: 87, distance: 28.9
click at [336, 87] on tr "[PERSON_NAME] Tiktok Video (1/2) 1/2 [DATE] 9:55 AM 300 BF 29/11 CM 2/12 tiktok…" at bounding box center [196, 79] width 385 height 37
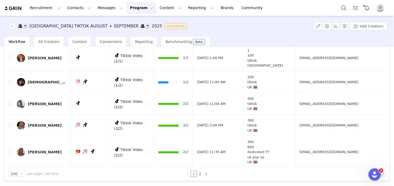
scroll to position [1940, 0]
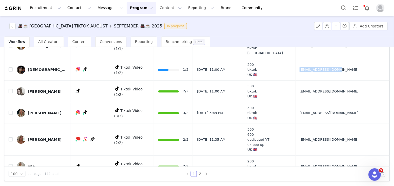
drag, startPoint x: 307, startPoint y: 70, endPoint x: 332, endPoint y: 68, distance: 25.0
click at [332, 68] on tr "Jdenv Tiktok Video (1/2) 1/2 [DATE] 11:00 AM 200 tiktok UK 🇬🇧 [EMAIL_ADDRESS][D…" at bounding box center [196, 70] width 385 height 22
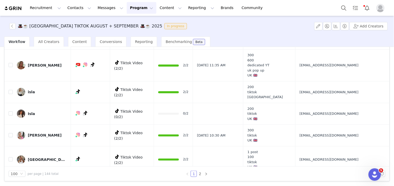
scroll to position [1996, 0]
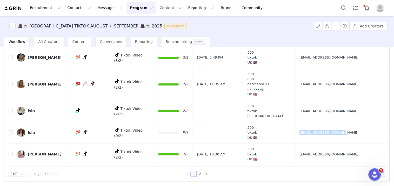
drag, startPoint x: 310, startPoint y: 131, endPoint x: 326, endPoint y: 130, distance: 16.1
click at [326, 130] on td "[EMAIL_ADDRESS][DOMAIN_NAME]" at bounding box center [341, 133] width 92 height 22
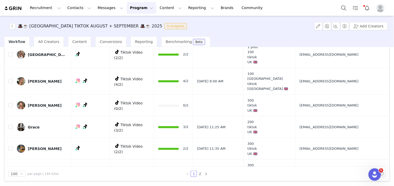
scroll to position [2132, 0]
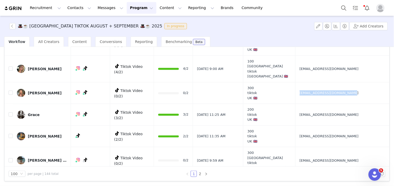
drag, startPoint x: 314, startPoint y: 96, endPoint x: 312, endPoint y: 90, distance: 6.9
click at [312, 90] on td "[EMAIL_ADDRESS][DOMAIN_NAME]" at bounding box center [341, 93] width 92 height 22
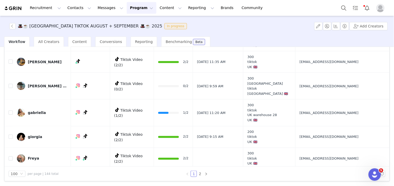
scroll to position [2213, 0]
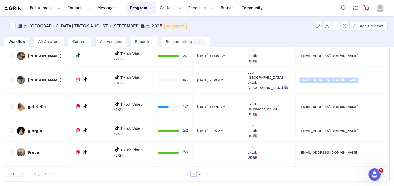
drag, startPoint x: 310, startPoint y: 80, endPoint x: 328, endPoint y: 85, distance: 18.8
click at [328, 85] on td "[EMAIL_ADDRESS][DOMAIN_NAME]" at bounding box center [341, 80] width 92 height 27
drag, startPoint x: 313, startPoint y: 108, endPoint x: 322, endPoint y: 108, distance: 9.4
click at [322, 108] on td "[EMAIL_ADDRESS][DOMAIN_NAME]" at bounding box center [341, 107] width 92 height 27
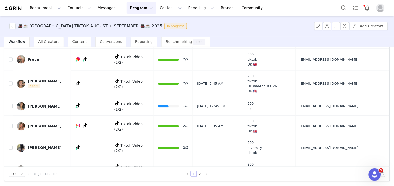
scroll to position [2312, 0]
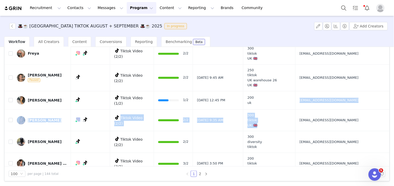
drag, startPoint x: 309, startPoint y: 98, endPoint x: 339, endPoint y: 104, distance: 29.9
click at [323, 98] on span "[EMAIL_ADDRESS][DOMAIN_NAME]" at bounding box center [329, 100] width 59 height 5
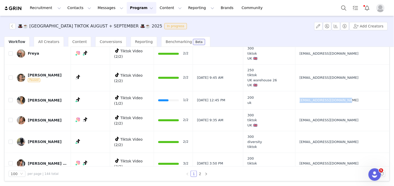
drag, startPoint x: 310, startPoint y: 96, endPoint x: 319, endPoint y: 98, distance: 8.9
click at [319, 98] on td "[EMAIL_ADDRESS][DOMAIN_NAME]" at bounding box center [341, 100] width 92 height 18
click at [200, 173] on link "2" at bounding box center [200, 174] width 6 height 6
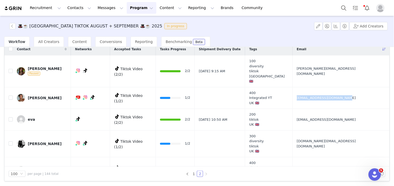
drag, startPoint x: 315, startPoint y: 100, endPoint x: 321, endPoint y: 100, distance: 5.2
click at [321, 100] on td "[EMAIL_ADDRESS][DOMAIN_NAME]" at bounding box center [339, 98] width 95 height 22
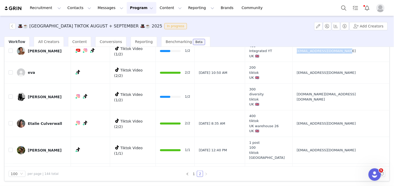
scroll to position [65, 0]
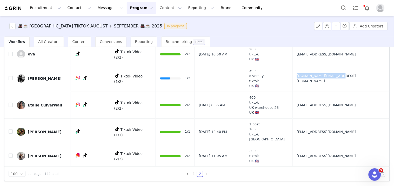
drag, startPoint x: 312, startPoint y: 81, endPoint x: 326, endPoint y: 79, distance: 13.6
click at [326, 79] on td "[DOMAIN_NAME][EMAIL_ADDRESS][DOMAIN_NAME]" at bounding box center [339, 78] width 95 height 27
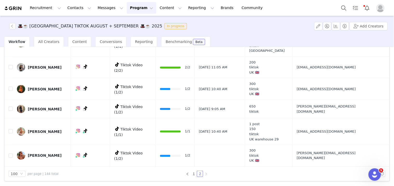
scroll to position [167, 0]
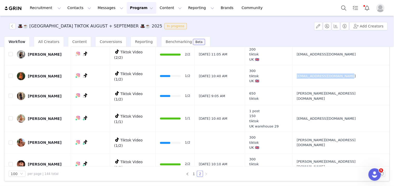
drag, startPoint x: 314, startPoint y: 76, endPoint x: 320, endPoint y: 76, distance: 5.5
click at [320, 76] on td "[EMAIL_ADDRESS][DOMAIN_NAME]" at bounding box center [339, 76] width 95 height 22
drag, startPoint x: 312, startPoint y: 96, endPoint x: 323, endPoint y: 96, distance: 10.6
click at [323, 96] on td "[PERSON_NAME][EMAIL_ADDRESS][DOMAIN_NAME]" at bounding box center [339, 96] width 95 height 18
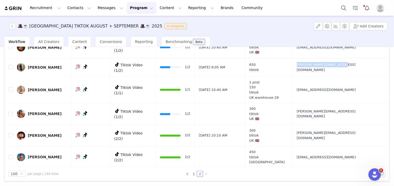
scroll to position [204, 0]
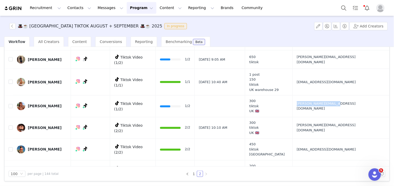
drag, startPoint x: 313, startPoint y: 105, endPoint x: 330, endPoint y: 105, distance: 17.2
click at [330, 105] on td "[PERSON_NAME][EMAIL_ADDRESS][DOMAIN_NAME]" at bounding box center [339, 107] width 95 height 22
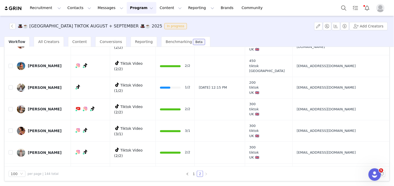
scroll to position [293, 0]
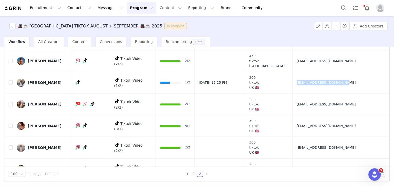
drag, startPoint x: 313, startPoint y: 82, endPoint x: 321, endPoint y: 82, distance: 8.1
click at [321, 82] on td "[EMAIL_ADDRESS][DOMAIN_NAME]" at bounding box center [339, 83] width 95 height 22
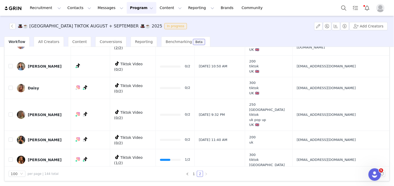
scroll to position [442, 0]
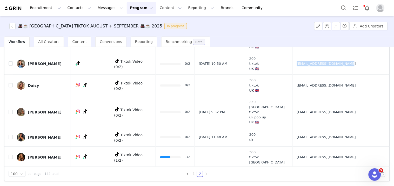
drag, startPoint x: 313, startPoint y: 65, endPoint x: 323, endPoint y: 65, distance: 10.1
click at [323, 65] on td "[EMAIL_ADDRESS][DOMAIN_NAME]" at bounding box center [339, 64] width 95 height 22
drag, startPoint x: 313, startPoint y: 84, endPoint x: 327, endPoint y: 84, distance: 14.0
click at [327, 84] on td "[EMAIL_ADDRESS][DOMAIN_NAME]" at bounding box center [339, 86] width 95 height 22
drag, startPoint x: 313, startPoint y: 113, endPoint x: 326, endPoint y: 114, distance: 12.8
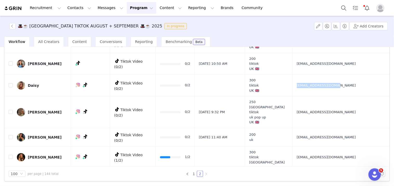
click at [326, 114] on td "[EMAIL_ADDRESS][DOMAIN_NAME]" at bounding box center [339, 113] width 95 height 32
drag, startPoint x: 313, startPoint y: 133, endPoint x: 325, endPoint y: 133, distance: 11.4
click at [325, 133] on td "[EMAIL_ADDRESS][DOMAIN_NAME]" at bounding box center [339, 137] width 95 height 18
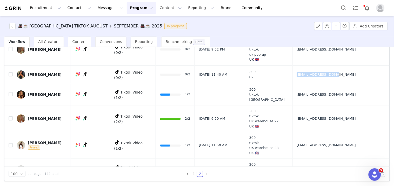
scroll to position [533, 0]
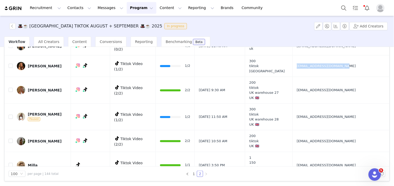
drag, startPoint x: 312, startPoint y: 64, endPoint x: 325, endPoint y: 63, distance: 13.0
click at [325, 63] on td "[EMAIL_ADDRESS][DOMAIN_NAME]" at bounding box center [339, 66] width 95 height 22
drag, startPoint x: 314, startPoint y: 115, endPoint x: 324, endPoint y: 115, distance: 9.3
click at [324, 115] on td "[EMAIL_ADDRESS][DOMAIN_NAME]" at bounding box center [339, 117] width 95 height 27
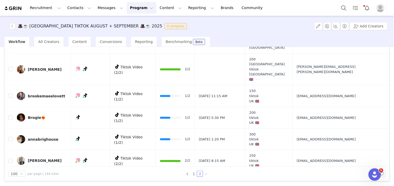
scroll to position [664, 0]
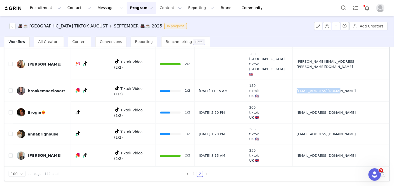
drag, startPoint x: 312, startPoint y: 82, endPoint x: 321, endPoint y: 83, distance: 9.4
click at [321, 83] on td "[EMAIL_ADDRESS][DOMAIN_NAME]" at bounding box center [339, 91] width 95 height 22
drag, startPoint x: 313, startPoint y: 105, endPoint x: 325, endPoint y: 105, distance: 11.4
click at [325, 105] on td "[EMAIL_ADDRESS][DOMAIN_NAME]" at bounding box center [339, 113] width 95 height 22
drag, startPoint x: 314, startPoint y: 126, endPoint x: 330, endPoint y: 126, distance: 15.8
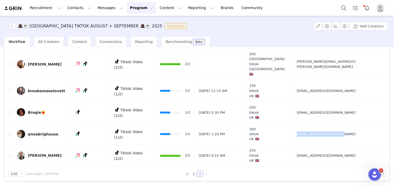
click at [330, 126] on td "[EMAIL_ADDRESS][DOMAIN_NAME]" at bounding box center [339, 135] width 95 height 22
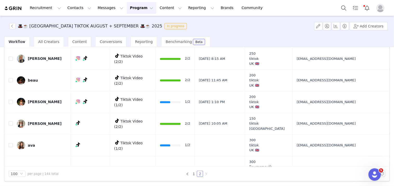
scroll to position [771, 0]
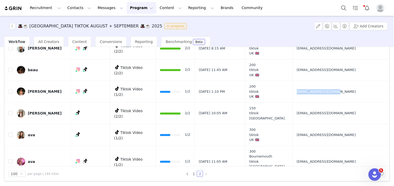
drag, startPoint x: 315, startPoint y: 85, endPoint x: 320, endPoint y: 85, distance: 5.0
click at [320, 85] on td "[EMAIL_ADDRESS][DOMAIN_NAME]" at bounding box center [339, 92] width 95 height 22
drag, startPoint x: 315, startPoint y: 126, endPoint x: 334, endPoint y: 128, distance: 18.3
click at [334, 128] on td "[EMAIL_ADDRESS][DOMAIN_NAME]" at bounding box center [339, 136] width 95 height 22
click at [386, 139] on div "Activate Creators Review Proposals Assign Codes Fulfill Products Track Progress…" at bounding box center [197, 116] width 394 height 139
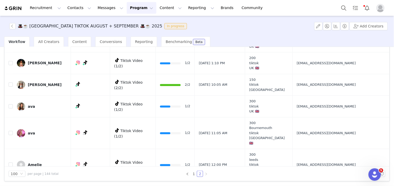
scroll to position [805, 0]
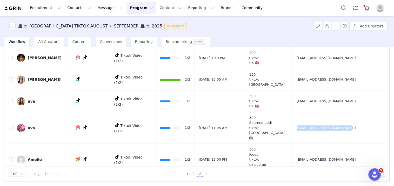
drag, startPoint x: 311, startPoint y: 118, endPoint x: 334, endPoint y: 121, distance: 23.0
click at [334, 121] on td "[EMAIL_ADDRESS][DOMAIN_NAME]" at bounding box center [339, 128] width 95 height 32
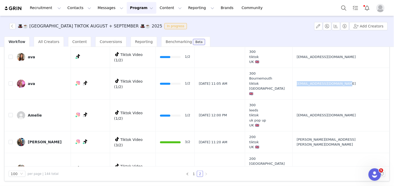
scroll to position [862, 0]
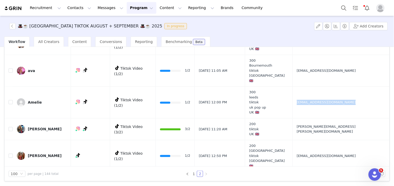
drag, startPoint x: 313, startPoint y: 93, endPoint x: 329, endPoint y: 93, distance: 16.4
click at [329, 93] on td "[EMAIL_ADDRESS][DOMAIN_NAME]" at bounding box center [339, 103] width 95 height 32
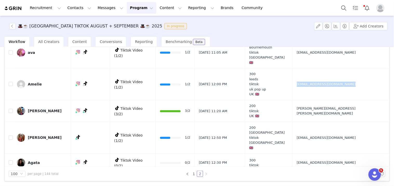
drag, startPoint x: 313, startPoint y: 124, endPoint x: 321, endPoint y: 125, distance: 7.5
click at [321, 125] on td "[EMAIL_ADDRESS][DOMAIN_NAME]" at bounding box center [339, 138] width 95 height 32
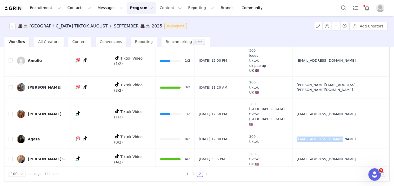
drag, startPoint x: 316, startPoint y: 120, endPoint x: 314, endPoint y: 116, distance: 5.3
click at [314, 130] on td "[EMAIL_ADDRESS][DOMAIN_NAME]" at bounding box center [339, 139] width 95 height 18
click at [13, 26] on button "button" at bounding box center [12, 26] width 6 height 6
